Goal: Information Seeking & Learning: Learn about a topic

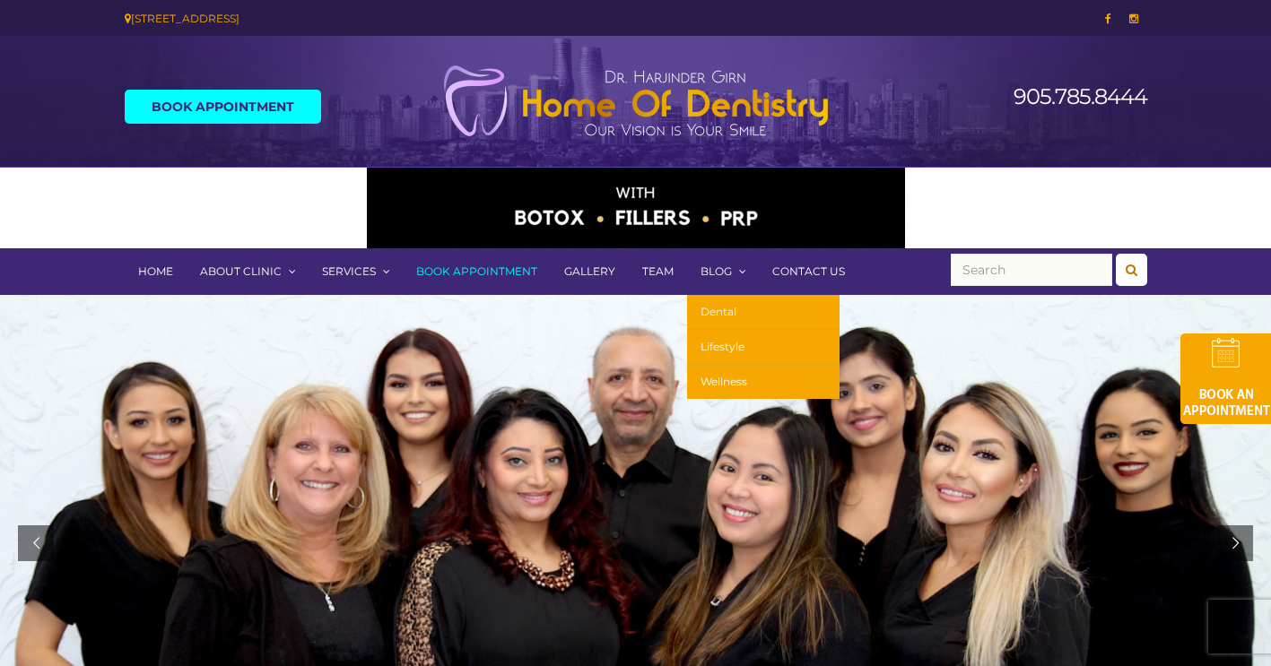
click at [731, 322] on link "Dental" at bounding box center [763, 312] width 152 height 35
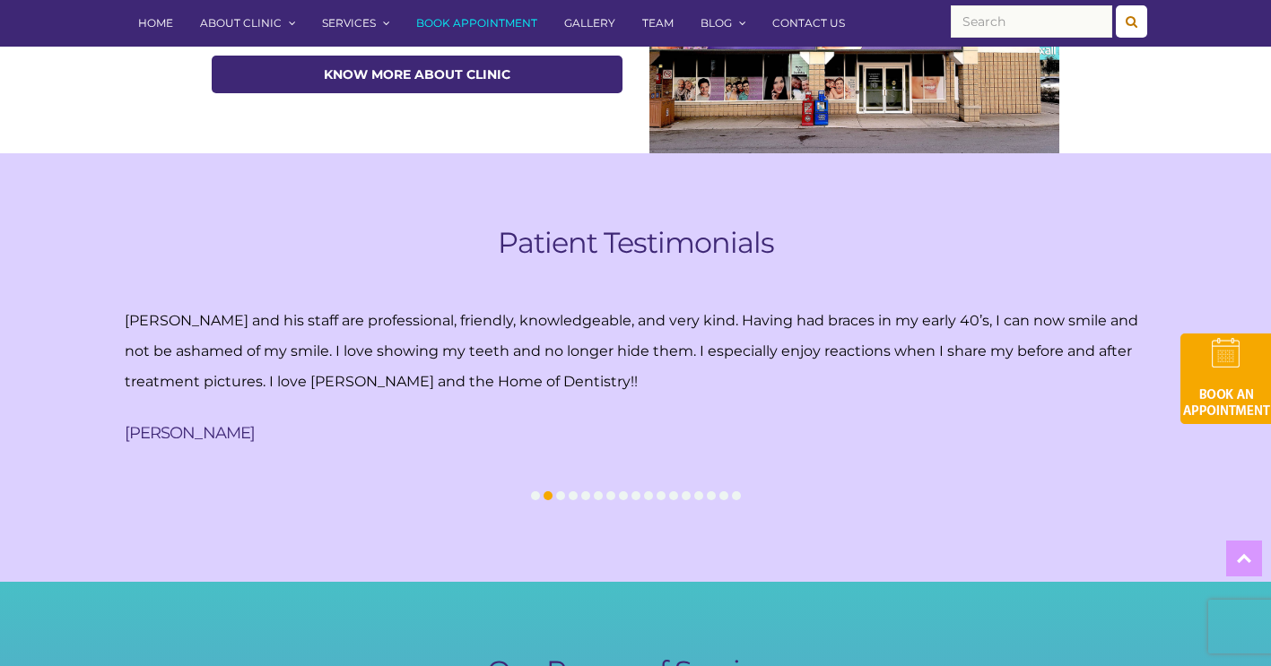
scroll to position [986, 0]
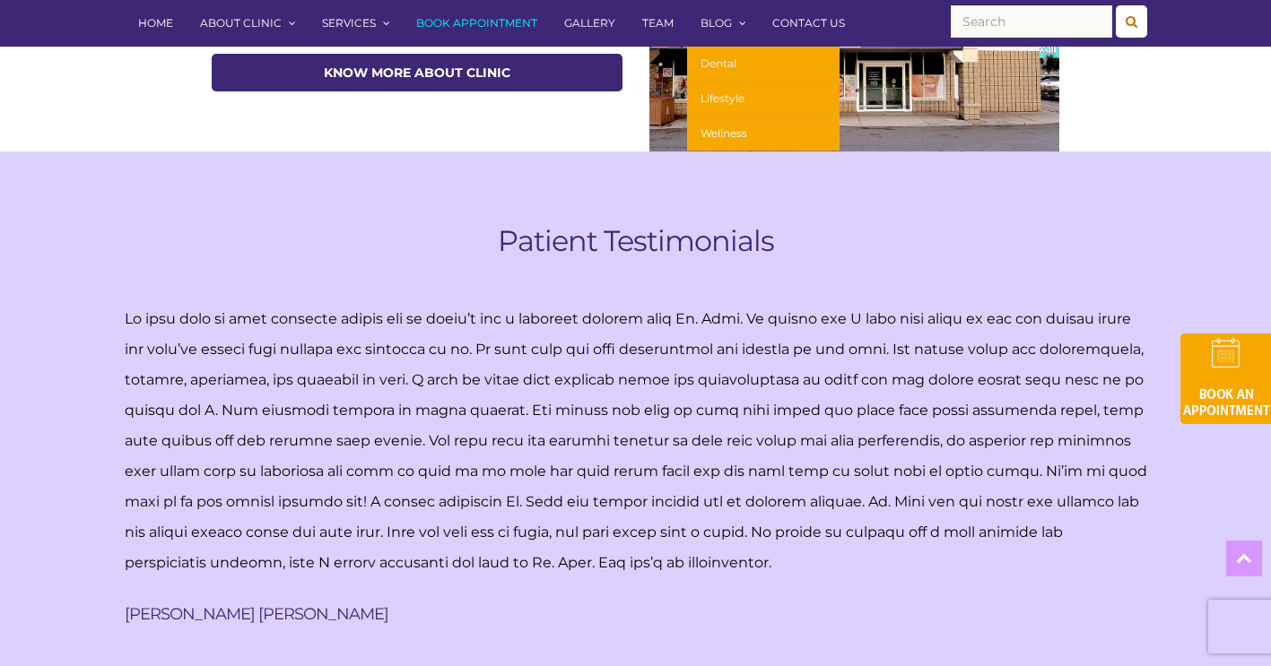
click at [719, 70] on link "Dental" at bounding box center [763, 64] width 152 height 35
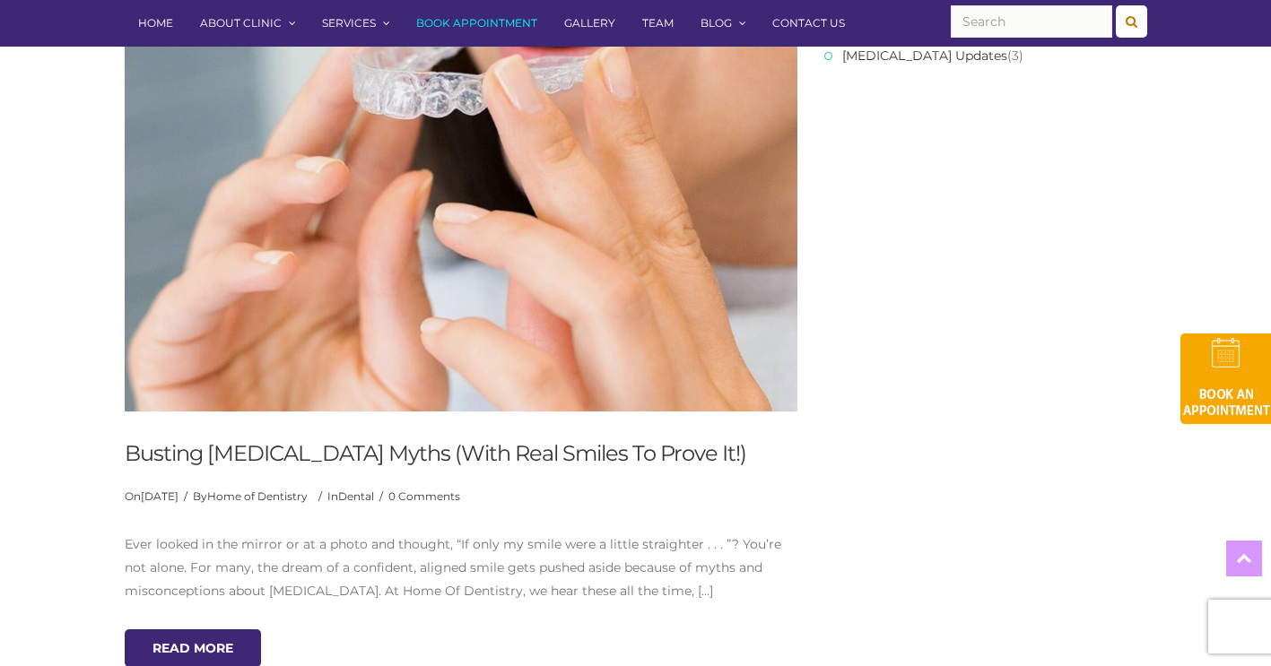
scroll to position [592, 0]
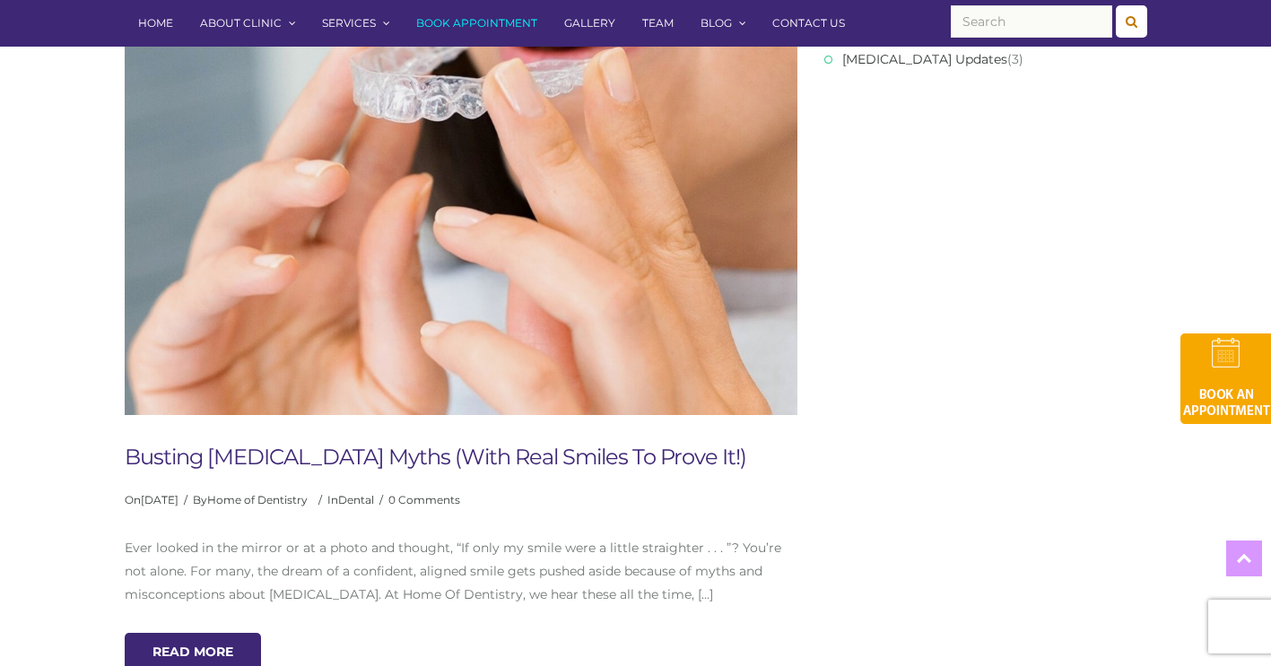
click at [531, 450] on link "Busting [MEDICAL_DATA] Myths (With Real Smiles To Prove It!)" at bounding box center [436, 457] width 622 height 26
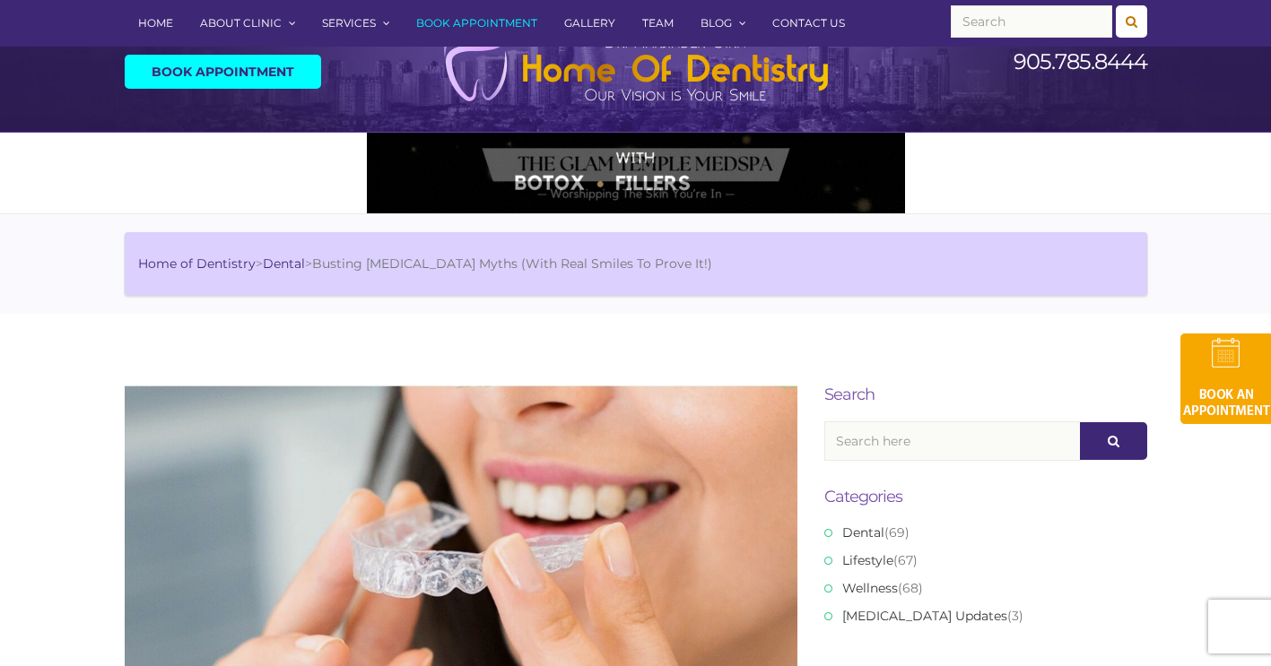
scroll to position [482, 0]
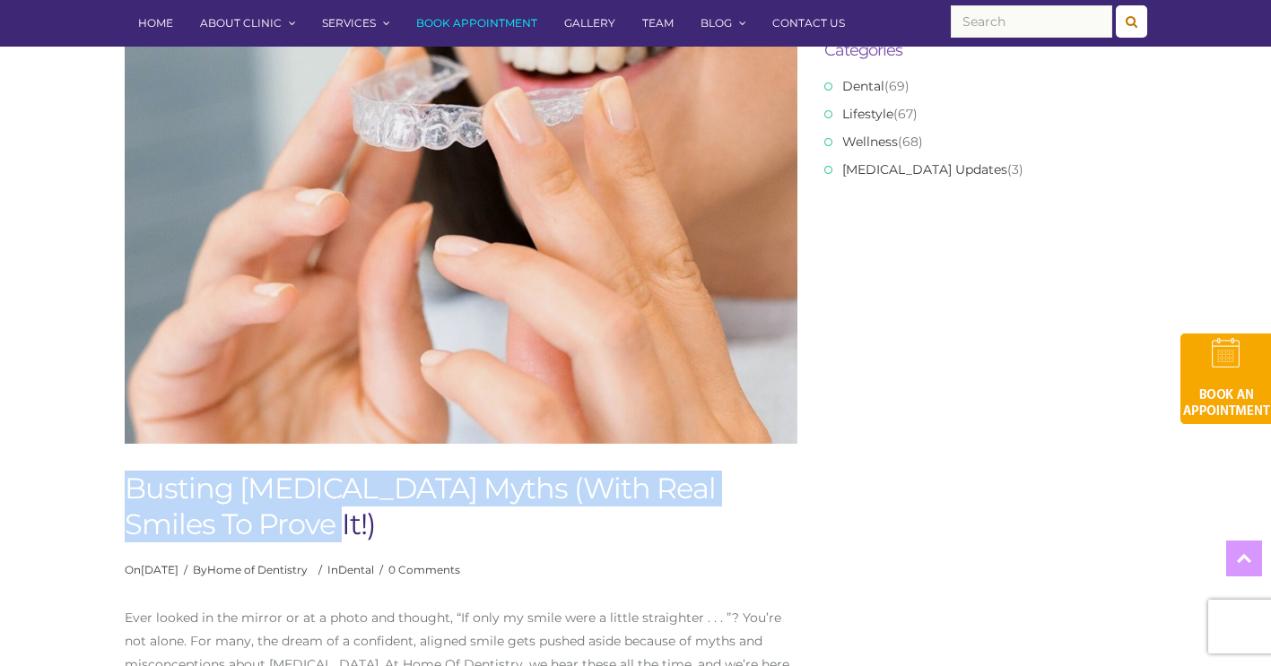
drag, startPoint x: 303, startPoint y: 521, endPoint x: 81, endPoint y: 494, distance: 224.1
copy h1 "Busting [MEDICAL_DATA] Myths (With Real Smiles To Prove It!)"
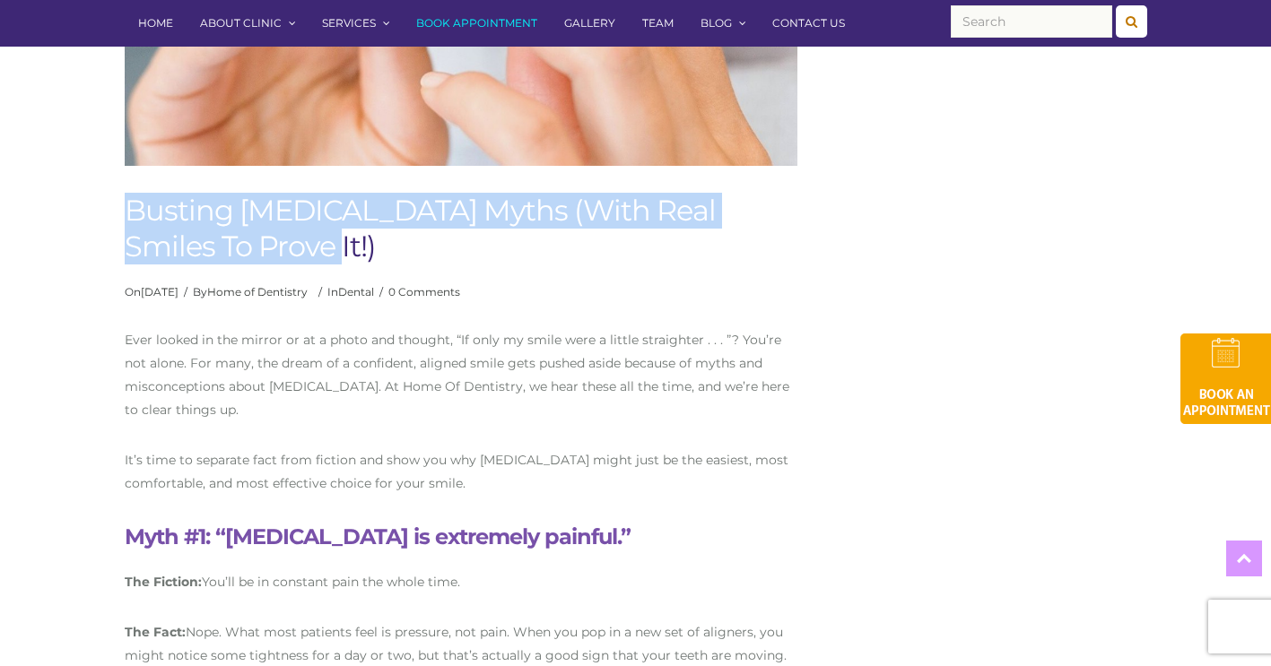
scroll to position [768, 0]
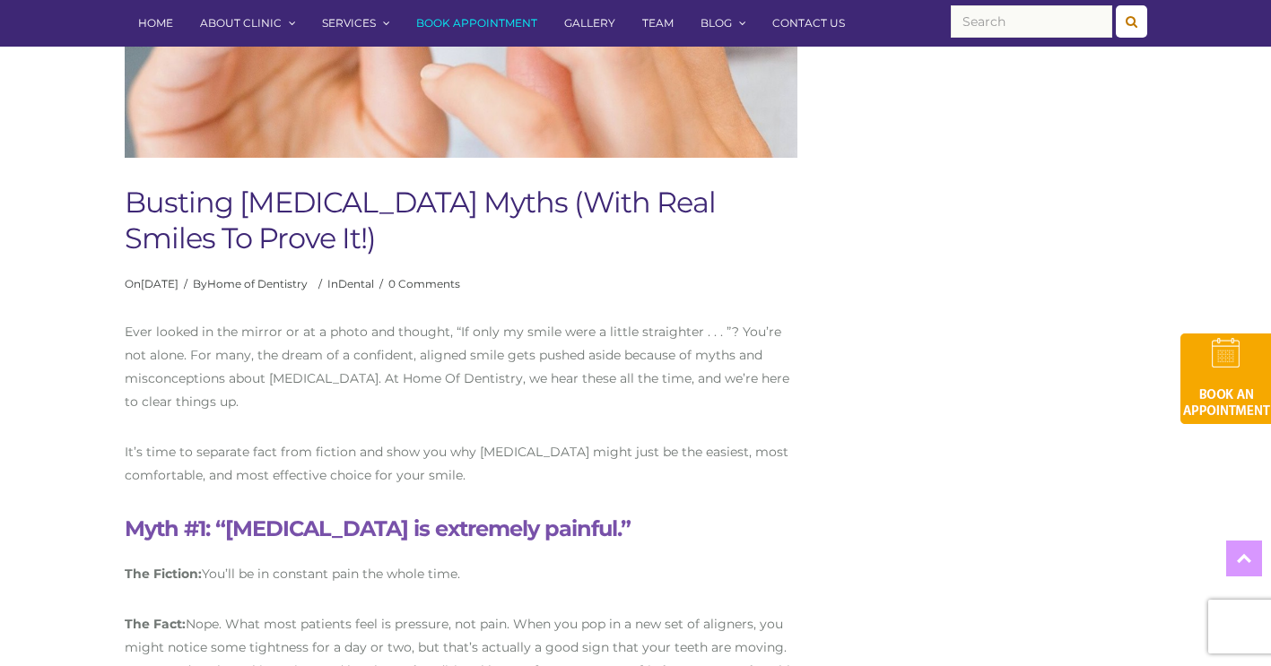
click at [317, 371] on span "Ever looked in the mirror or at a photo and thought, “If only my smile were a l…" at bounding box center [457, 367] width 665 height 86
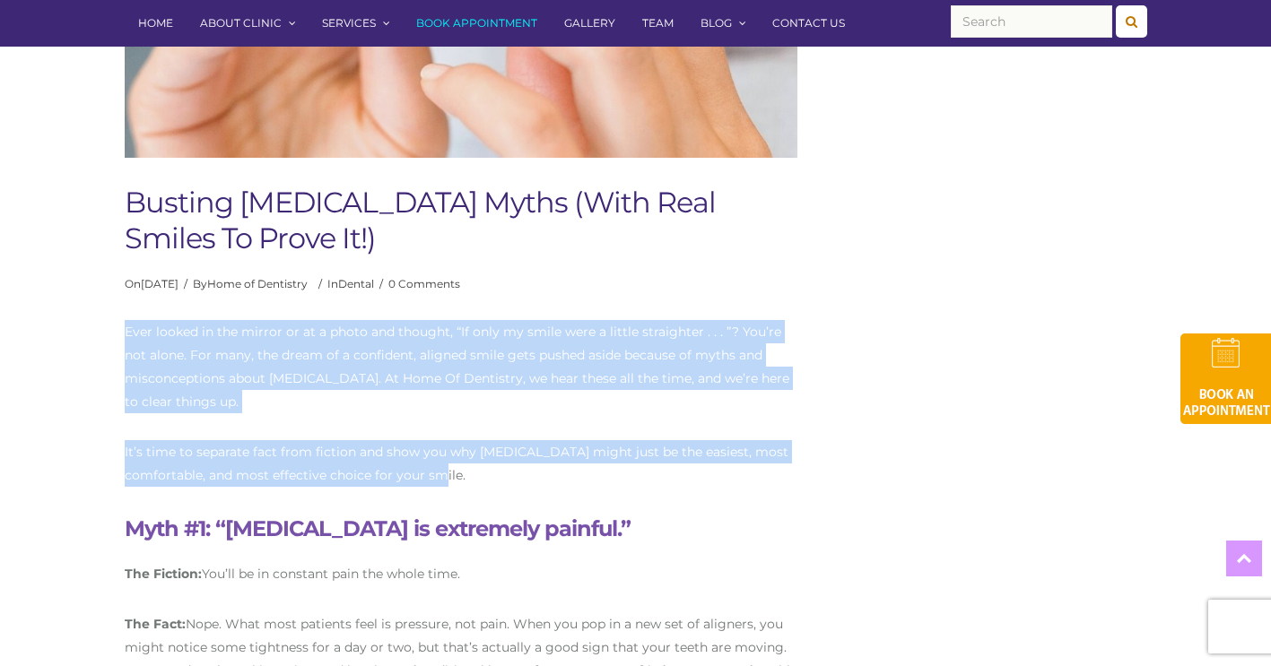
drag, startPoint x: 470, startPoint y: 476, endPoint x: 119, endPoint y: 325, distance: 382.0
copy div "Ever looked in the mirror or at a photo and thought, “If only my smile were a l…"
